Goal: Information Seeking & Learning: Understand process/instructions

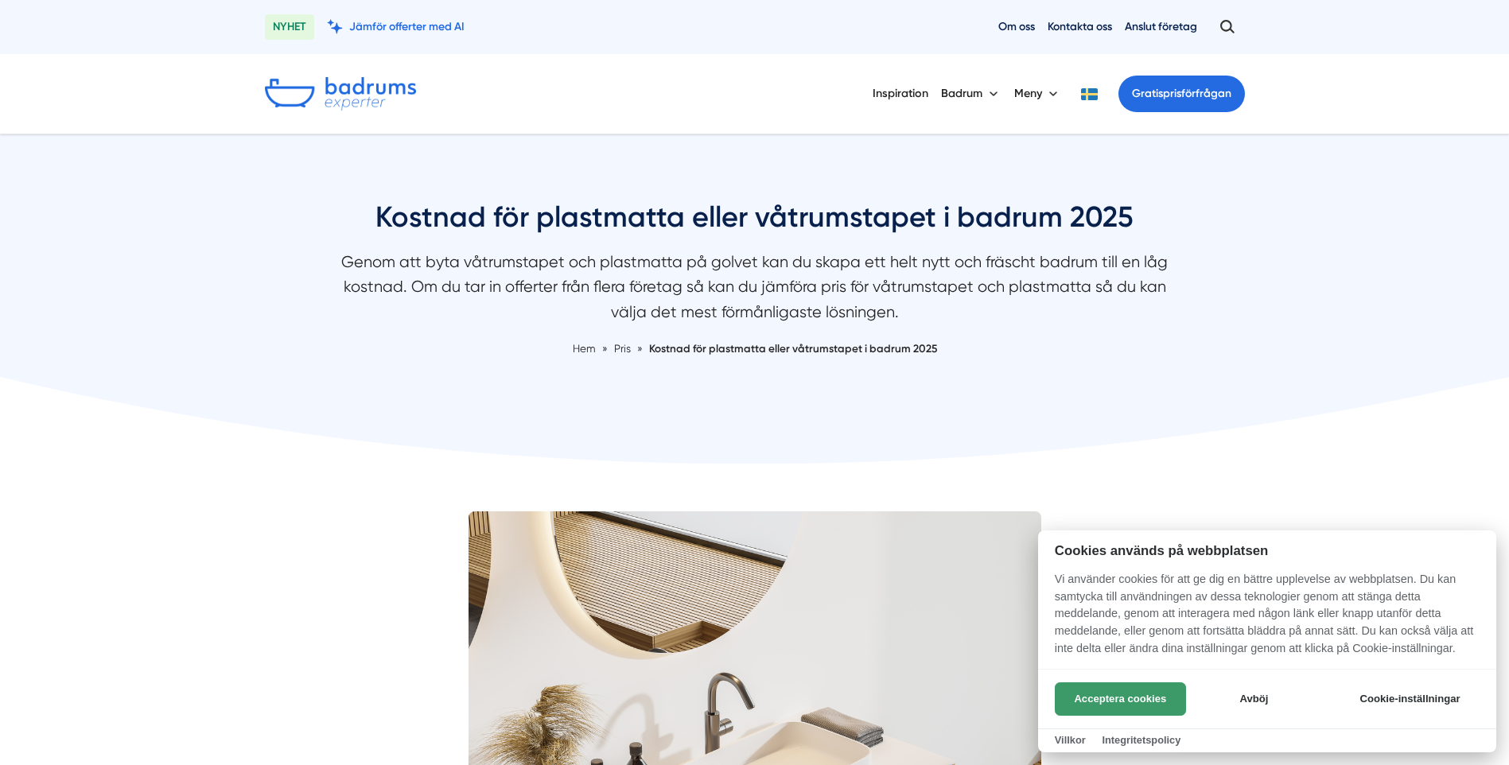
click at [1108, 695] on button "Acceptera cookies" at bounding box center [1120, 699] width 131 height 33
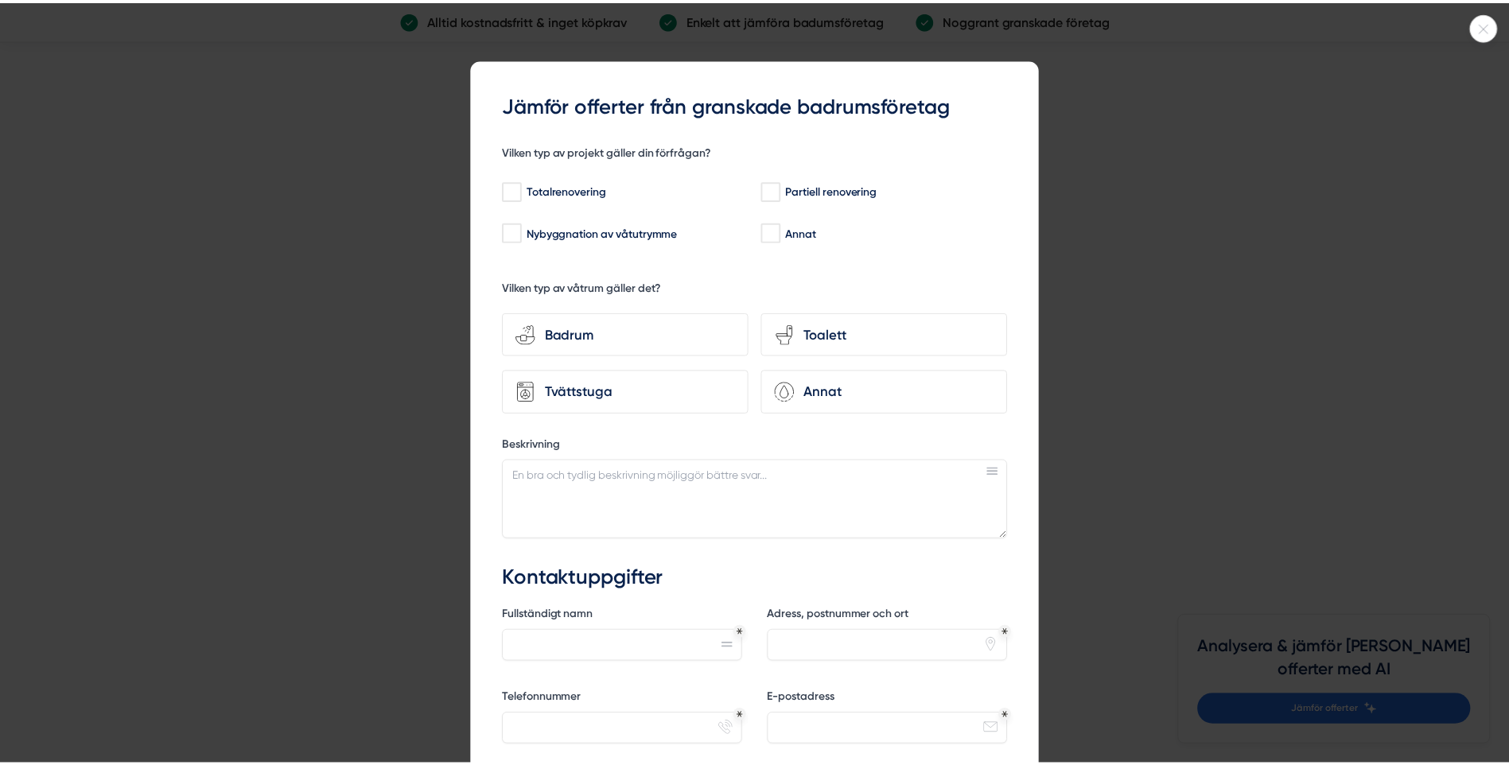
scroll to position [3580, 0]
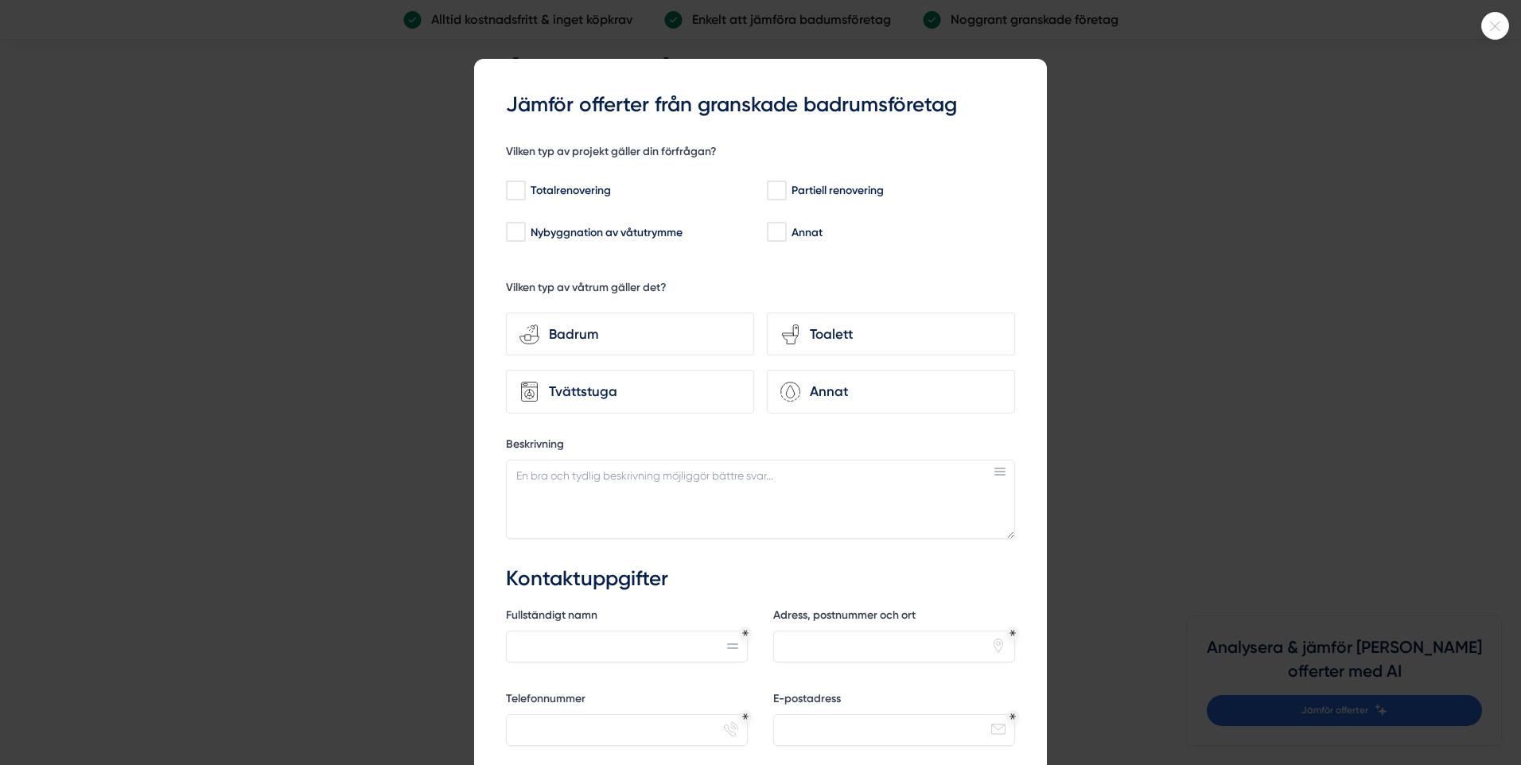
click at [1493, 21] on icon at bounding box center [1495, 26] width 26 height 10
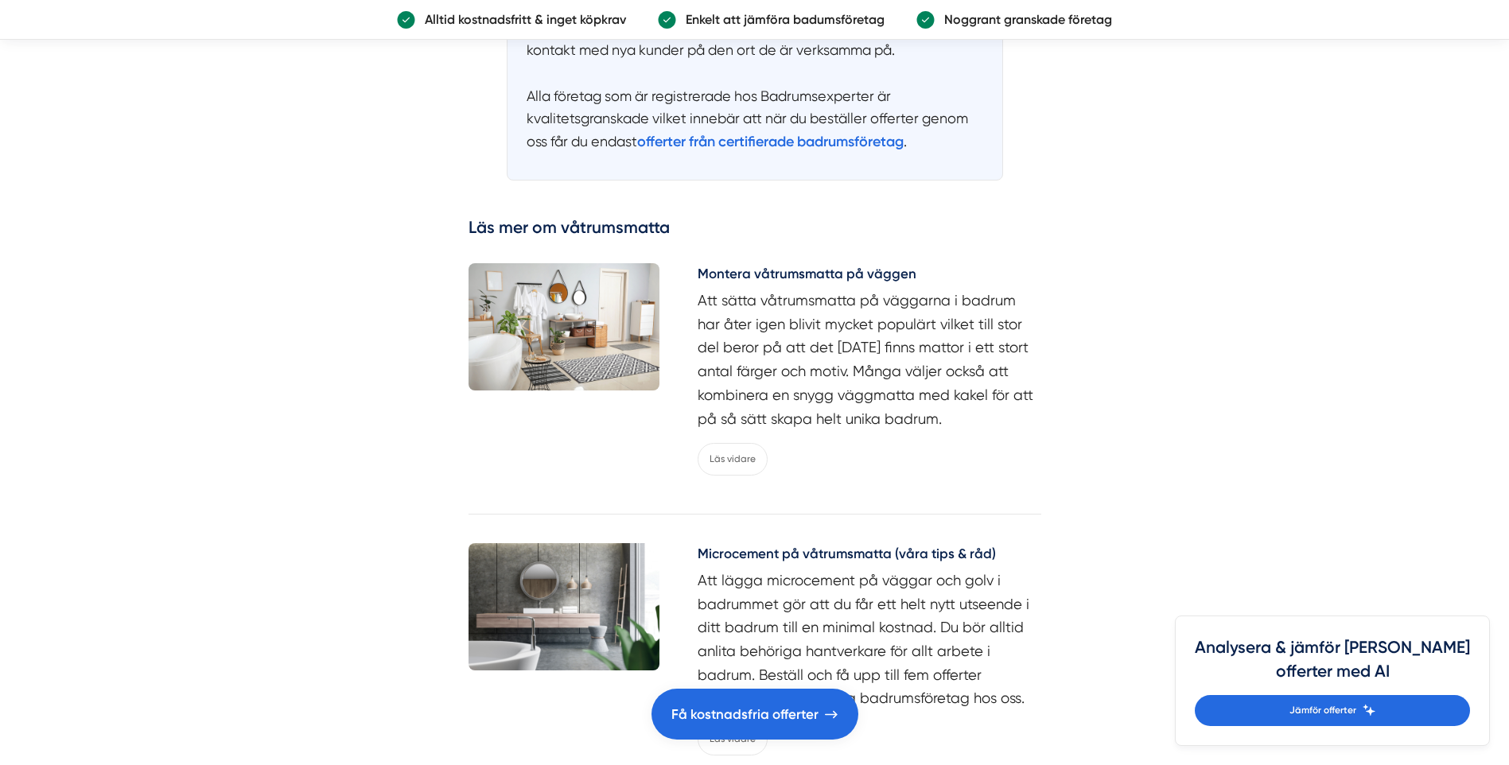
scroll to position [5330, 0]
